Goal: Navigation & Orientation: Go to known website

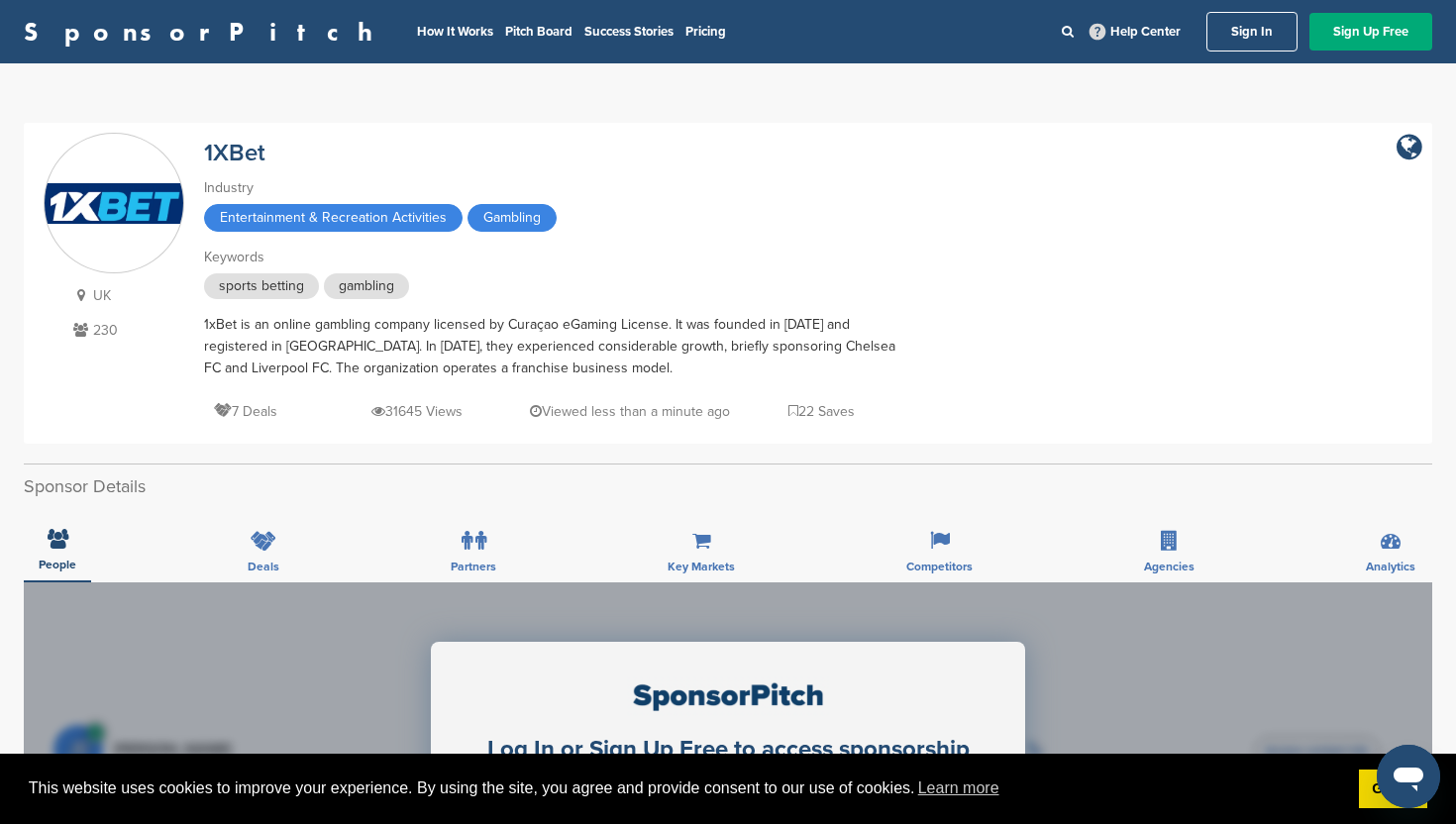
click at [96, 42] on link "SponsorPitch" at bounding box center [205, 32] width 362 height 26
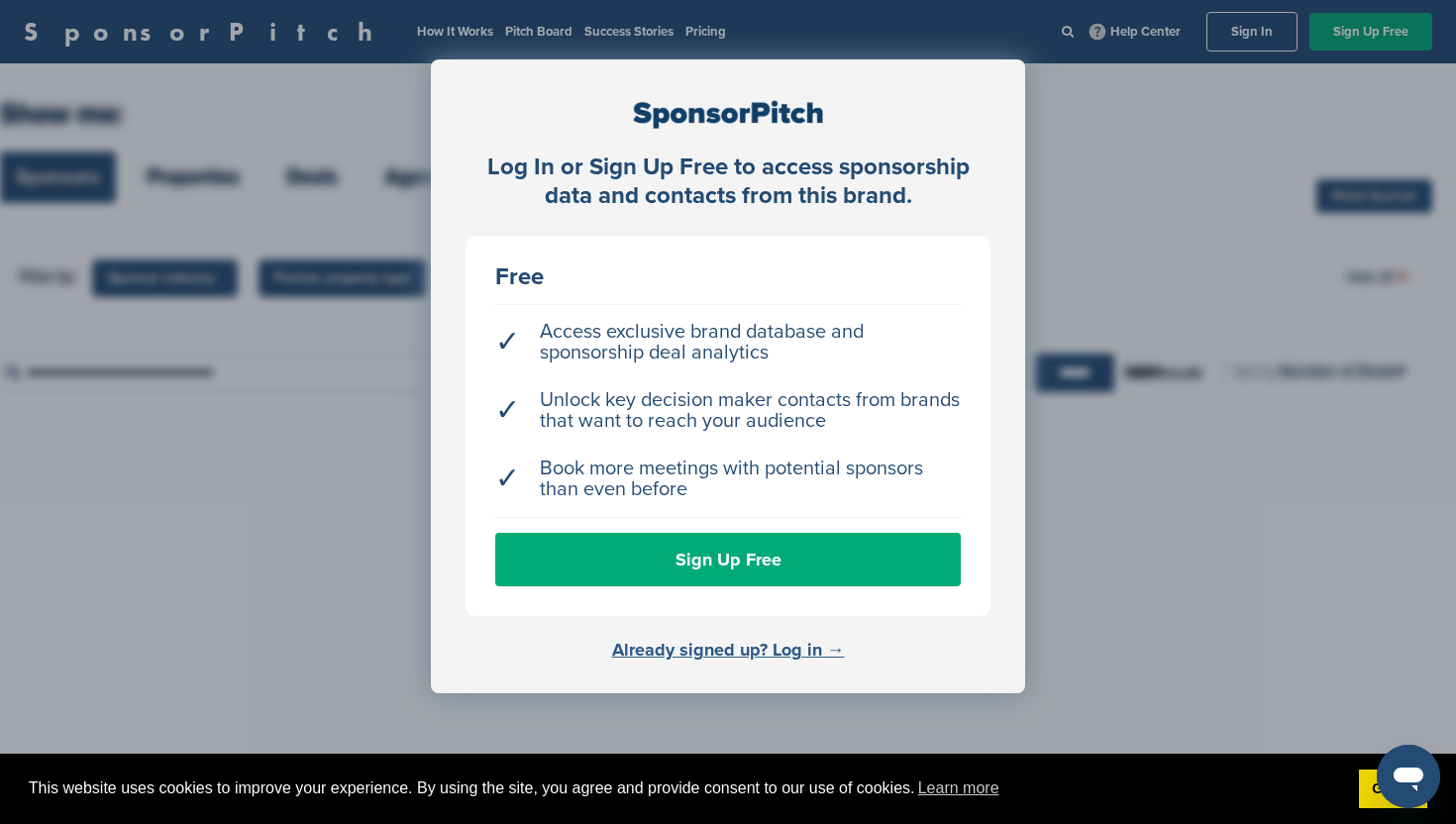
click at [675, 646] on link "Already signed up? Log in →" at bounding box center [728, 650] width 233 height 22
